Goal: Information Seeking & Learning: Find specific fact

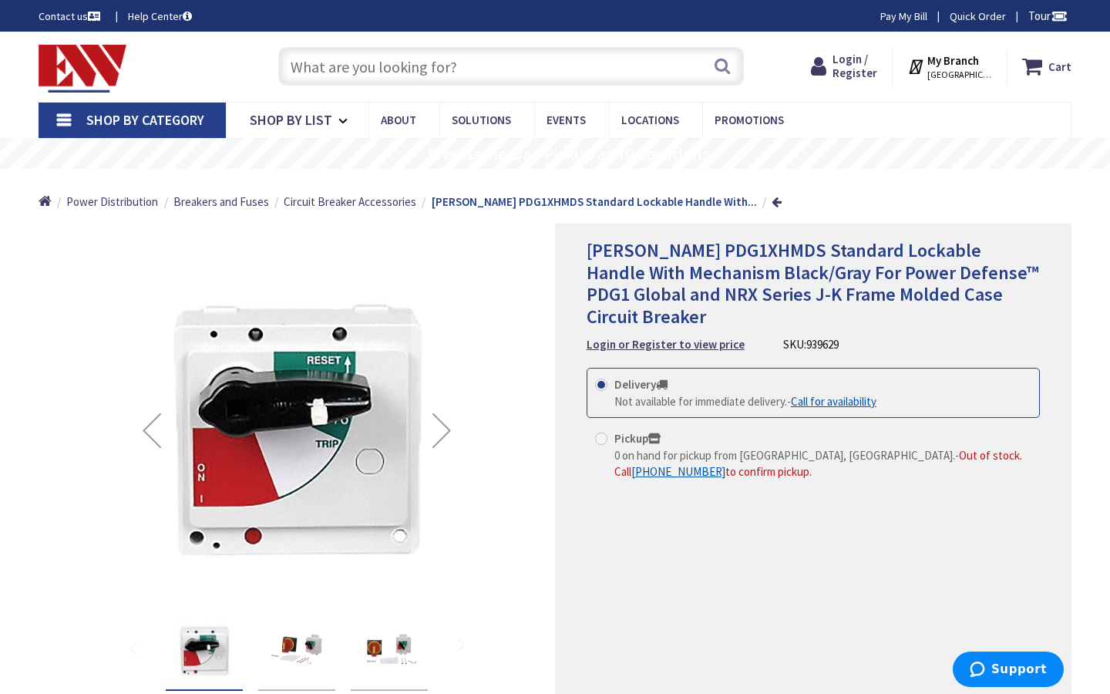
type input "[US_STATE][GEOGRAPHIC_DATA], [STREET_ADDRESS]"
